Goal: Information Seeking & Learning: Learn about a topic

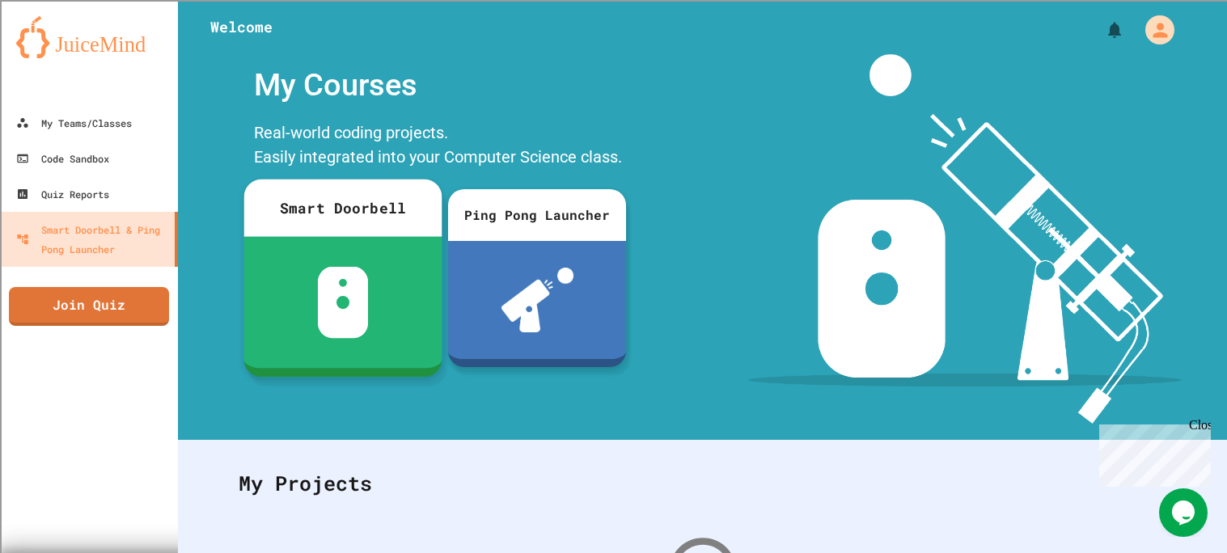
scroll to position [245, 0]
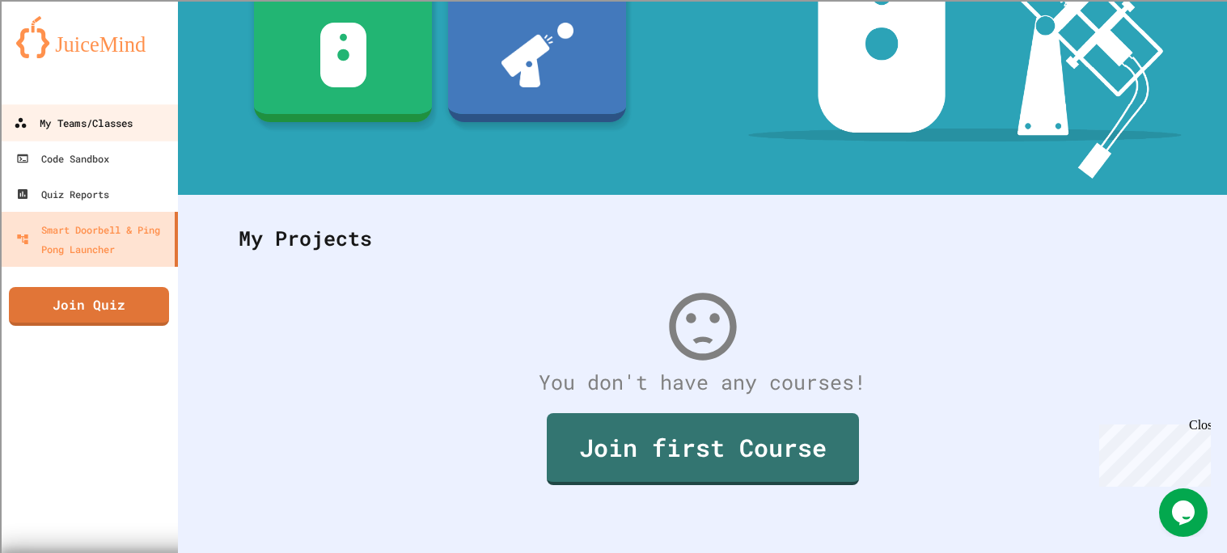
click at [79, 116] on div "My Teams/Classes" at bounding box center [73, 123] width 119 height 20
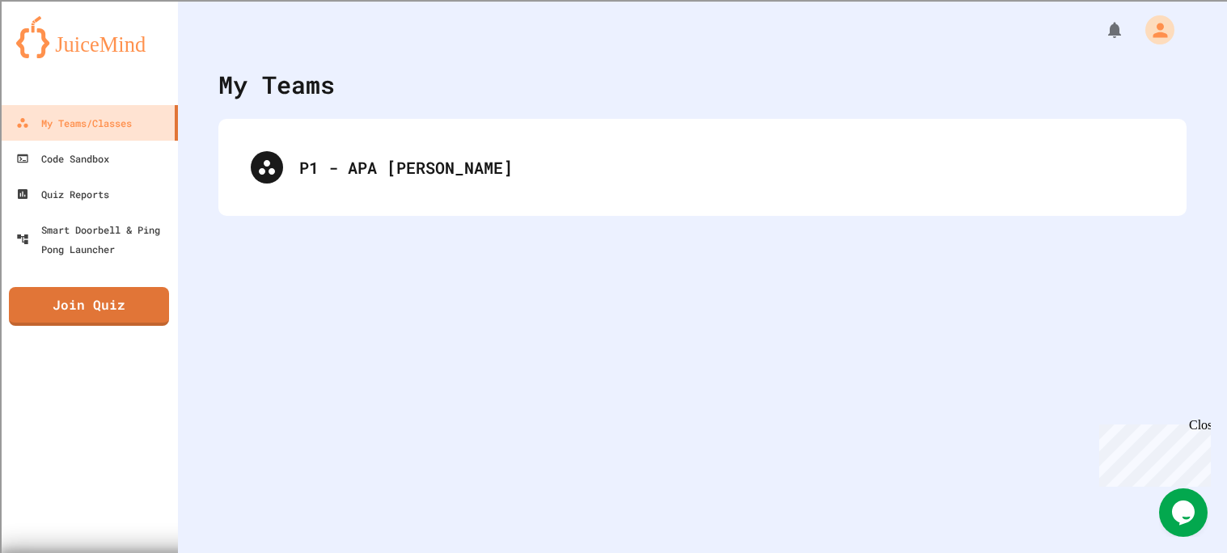
click at [460, 108] on div "My Teams P1 - [PERSON_NAME]" at bounding box center [702, 276] width 1049 height 553
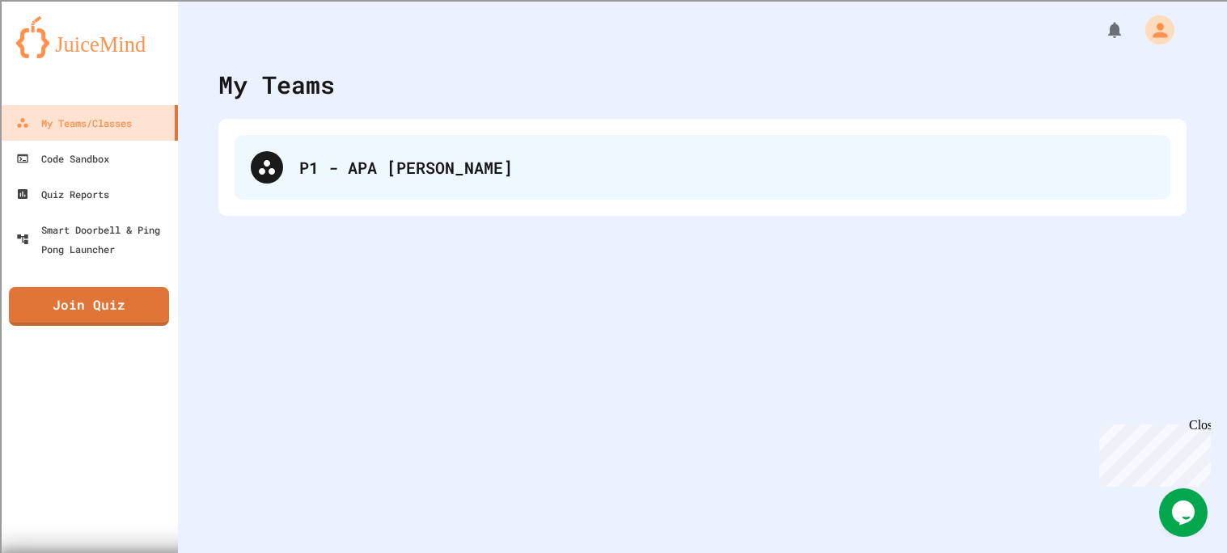
click at [438, 178] on div "P1 - APA [PERSON_NAME]" at bounding box center [726, 167] width 855 height 24
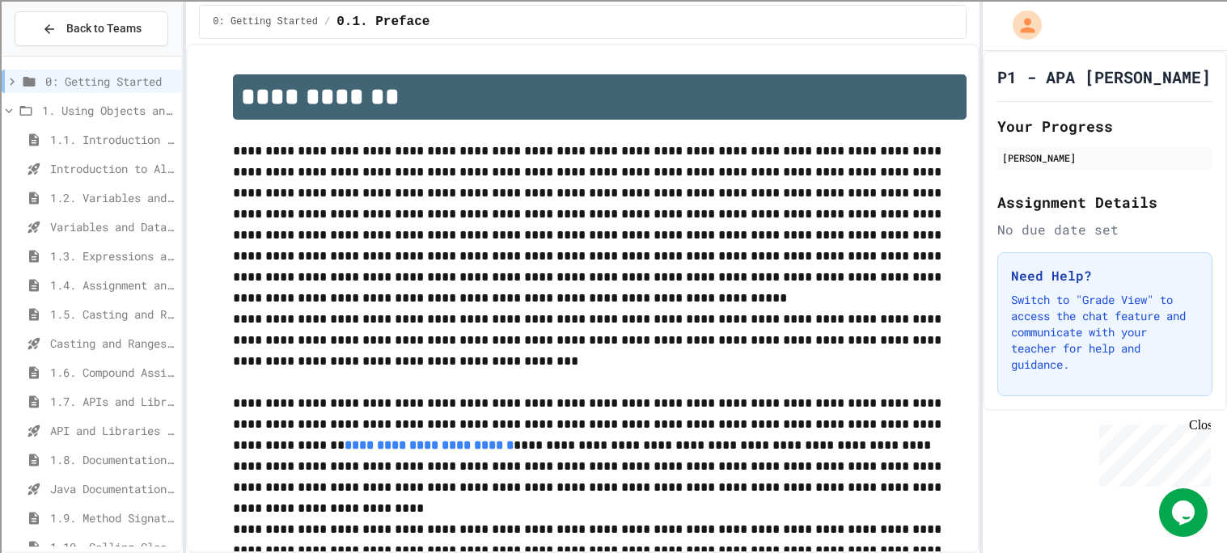
click at [117, 309] on span "1.5. Casting and Ranges of Values" at bounding box center [112, 314] width 125 height 17
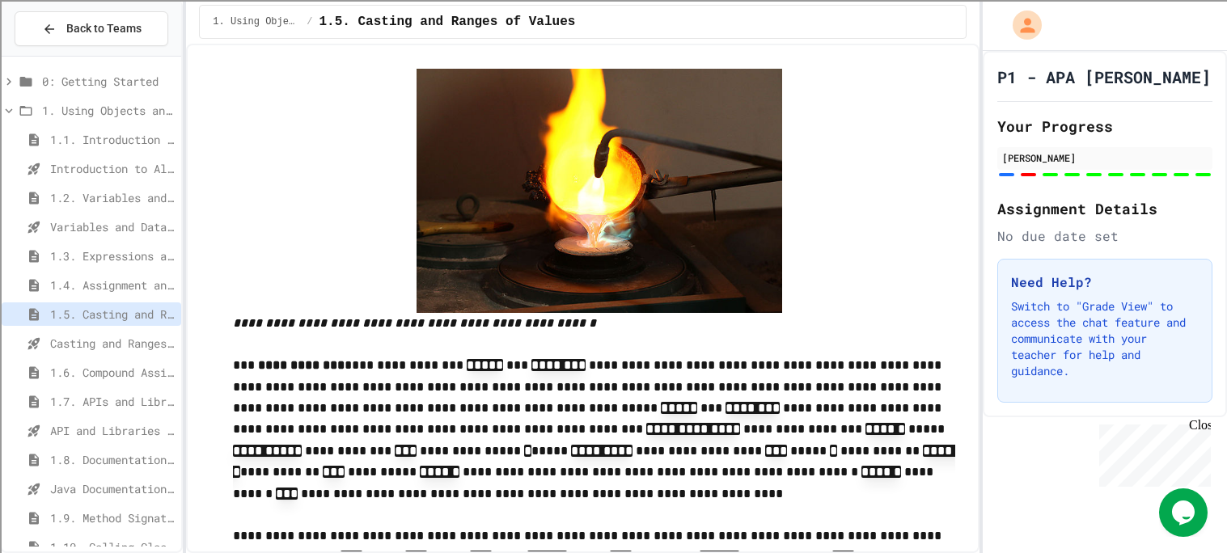
scroll to position [222, 0]
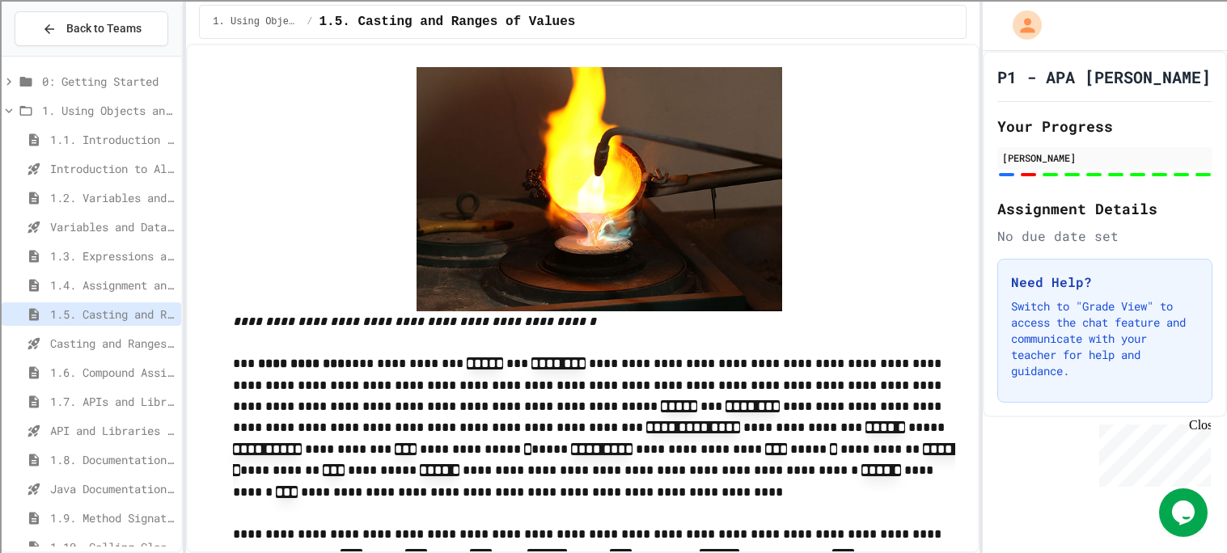
click at [101, 366] on span "1.6. Compound Assignment Operators" at bounding box center [112, 372] width 125 height 17
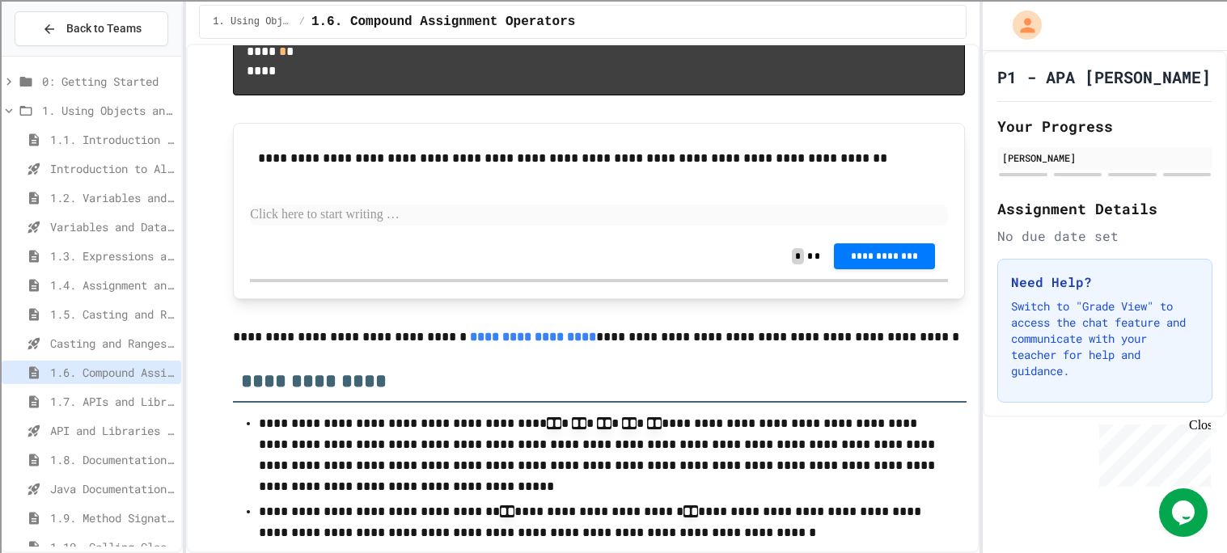
scroll to position [3759, 0]
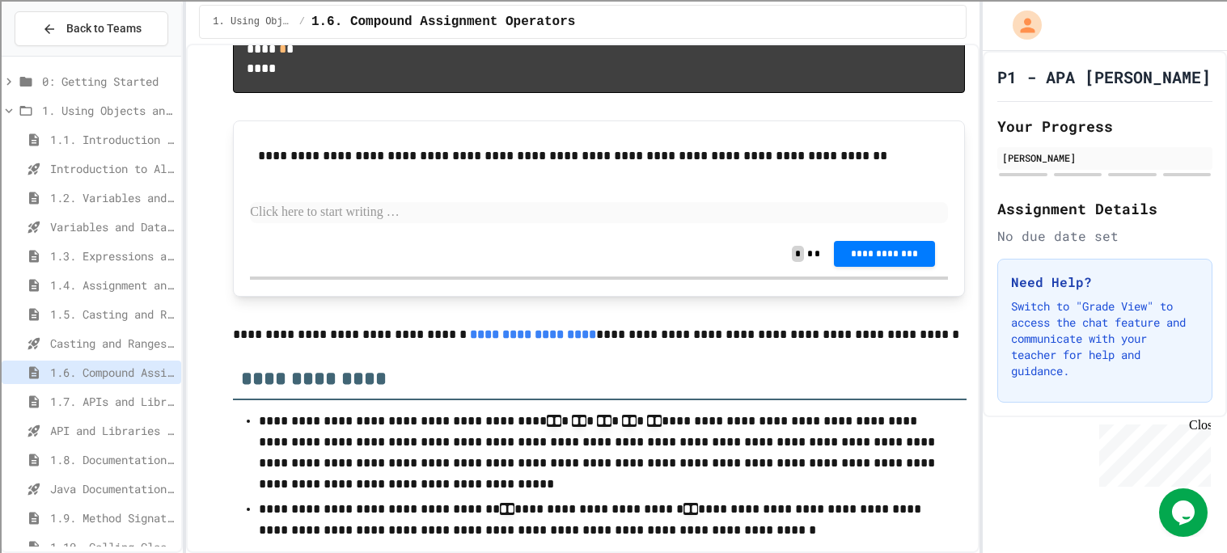
click at [38, 406] on icon at bounding box center [33, 402] width 19 height 15
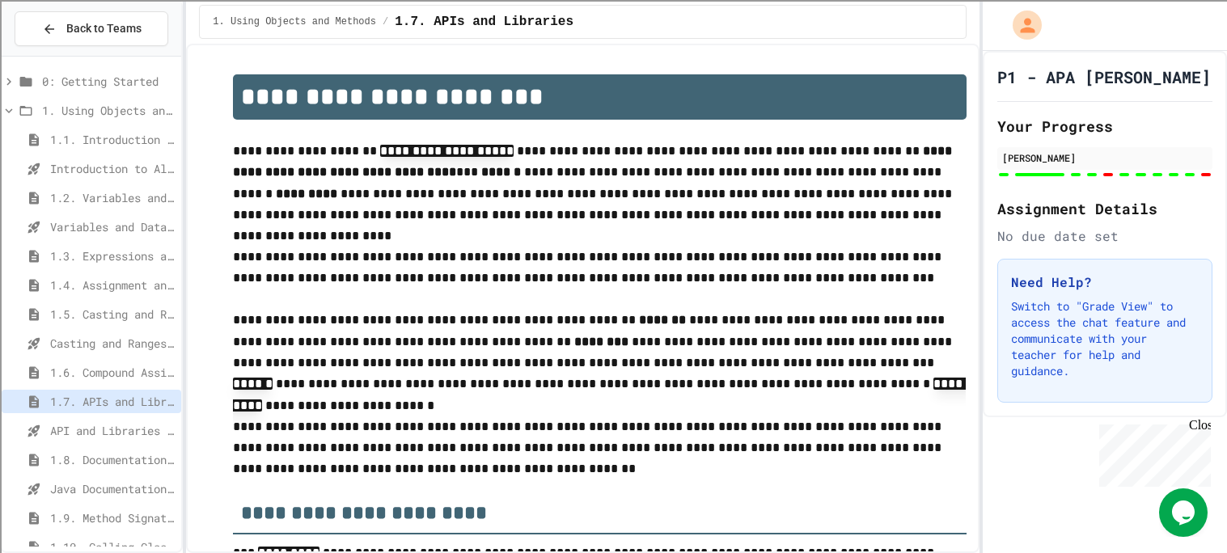
click at [97, 319] on span "1.5. Casting and Ranges of Values" at bounding box center [112, 314] width 125 height 17
